Goal: Navigation & Orientation: Find specific page/section

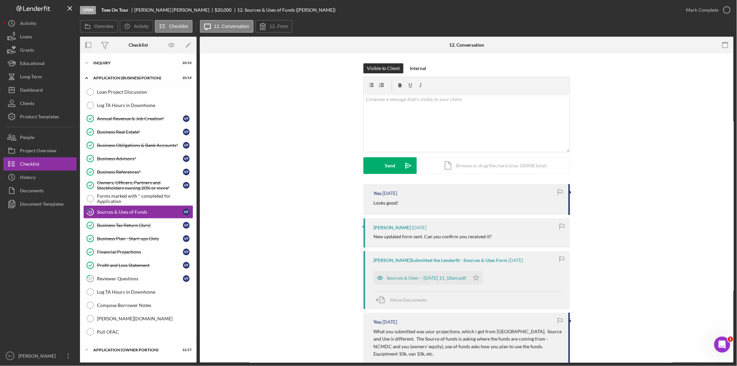
scroll to position [4, 0]
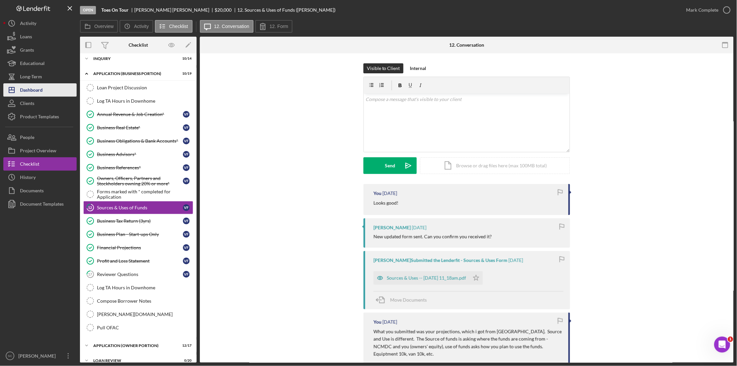
click at [44, 96] on button "Icon/Dashboard Dashboard" at bounding box center [39, 89] width 73 height 13
